Goal: Transaction & Acquisition: Purchase product/service

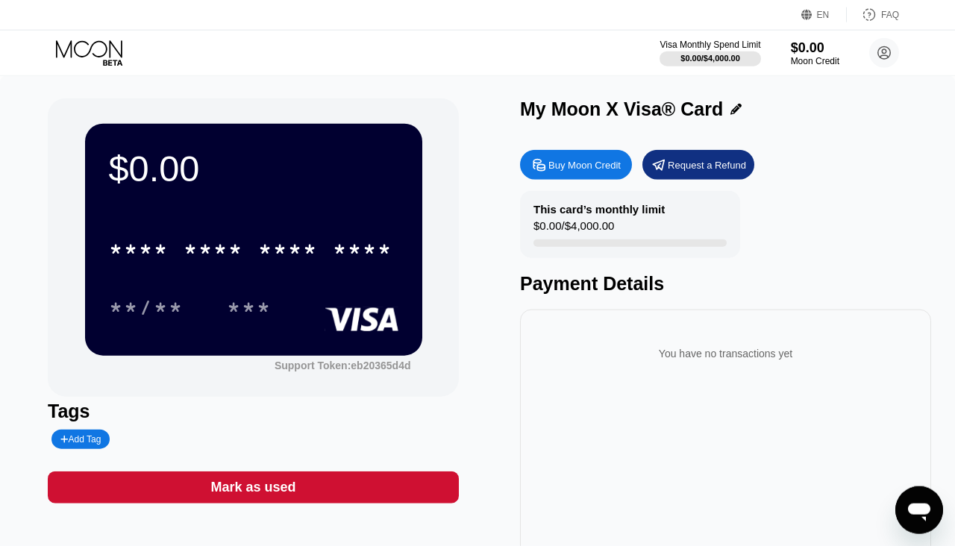
scroll to position [1, 0]
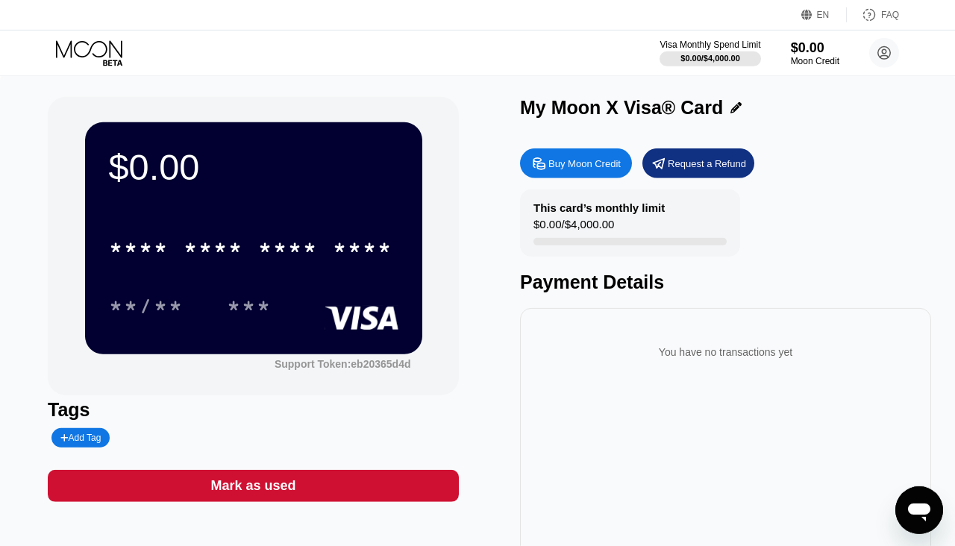
click at [595, 168] on div "Buy Moon Credit" at bounding box center [584, 163] width 72 height 13
type input "0"
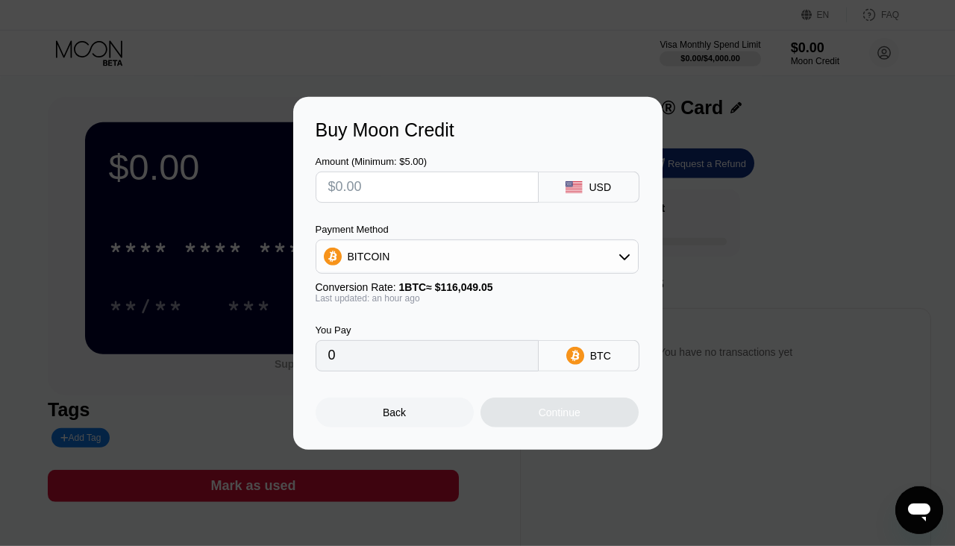
click at [468, 190] on input "text" at bounding box center [427, 187] width 198 height 30
type input "$5"
type input "0.00004319"
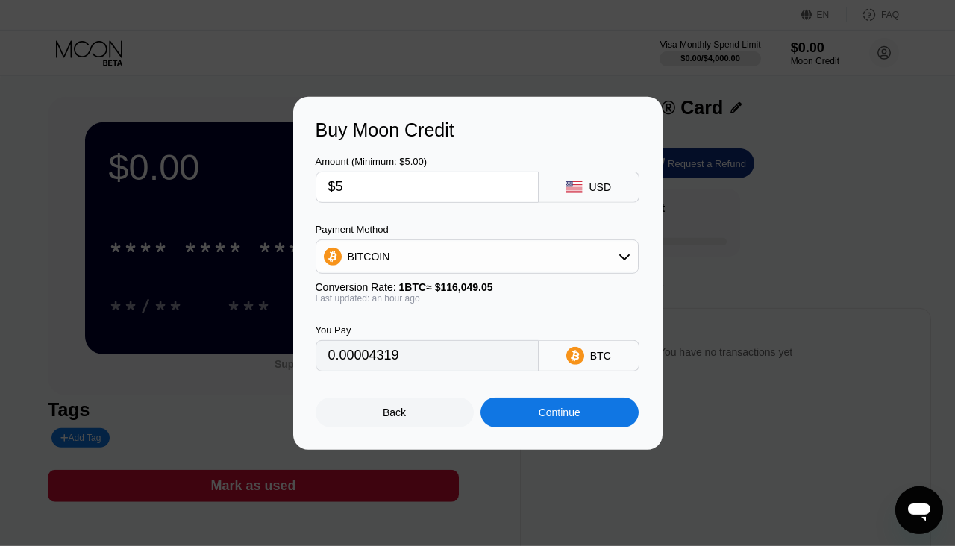
type input "$50"
type input "0.00043184"
type input "$50"
click at [616, 254] on div "BITCOIN" at bounding box center [477, 257] width 322 height 30
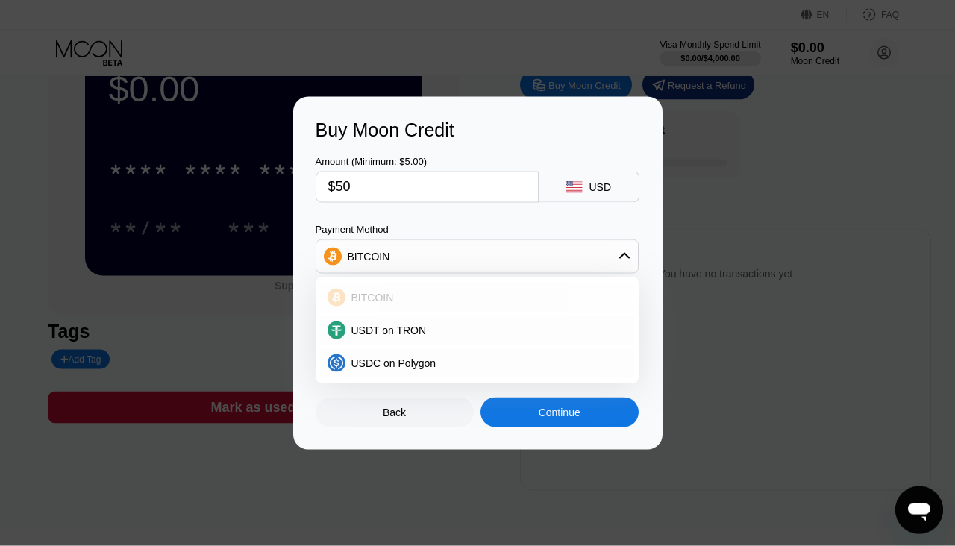
scroll to position [81, 0]
click at [536, 145] on div "Amount (Minimum: $5.00) $50 USD" at bounding box center [478, 172] width 324 height 62
click at [389, 418] on div "Back" at bounding box center [394, 413] width 23 height 12
